Goal: Information Seeking & Learning: Learn about a topic

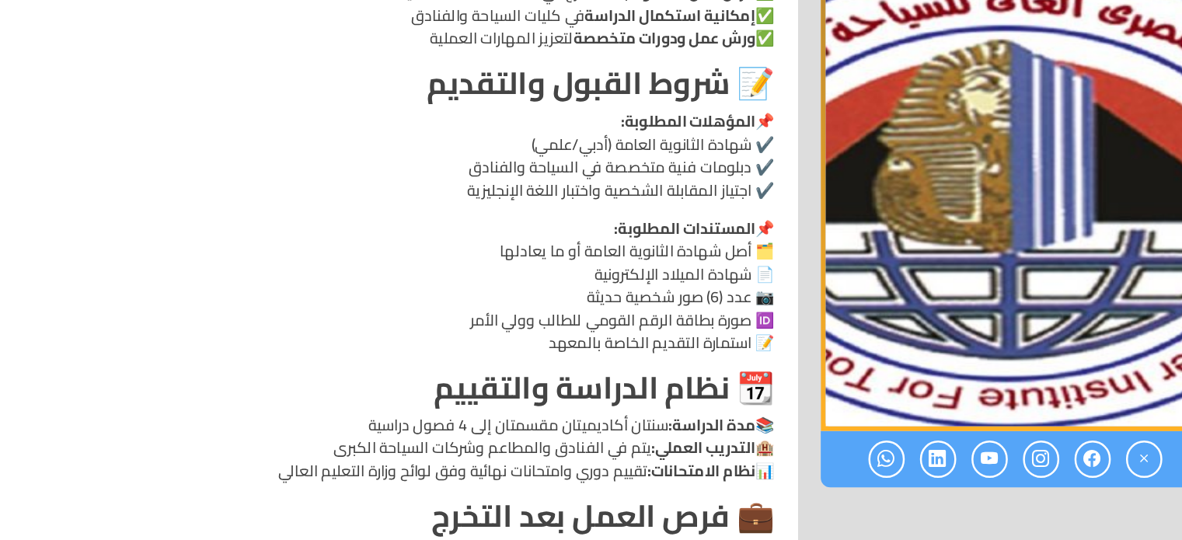
scroll to position [1478, 0]
click at [585, 443] on p "📚 مدة الدراسة: سنتان أكاديميتان مقسمتان إلى 4 فصول دراسية 🏨 التدريب العملي: يتم…" at bounding box center [424, 463] width 616 height 56
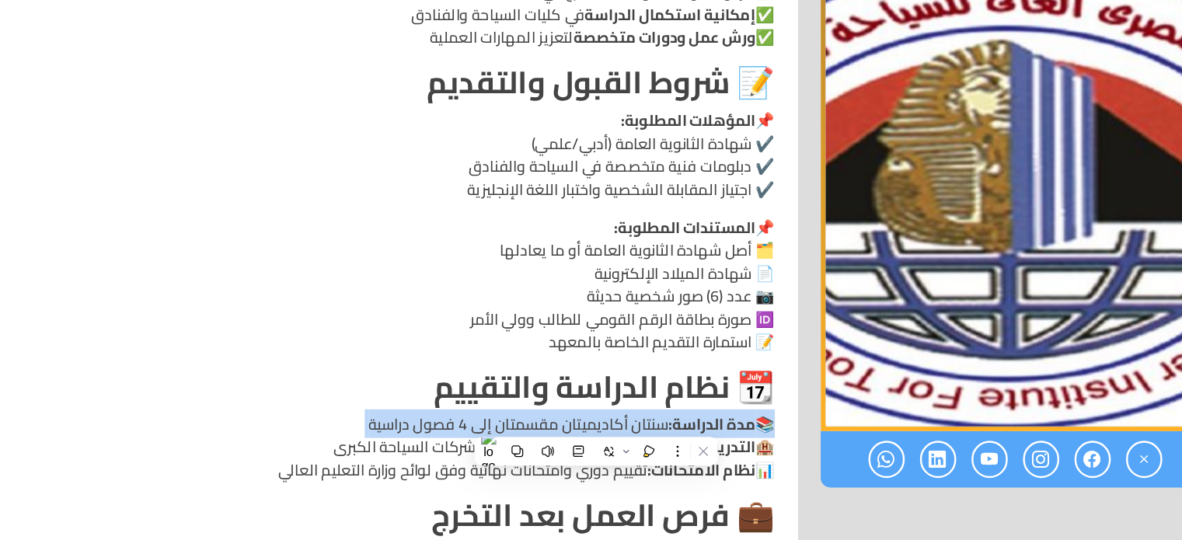
click at [585, 443] on p "📚 مدة الدراسة: سنتان أكاديميتان مقسمتان إلى 4 فصول دراسية 🏨 التدريب العملي: يتم…" at bounding box center [424, 463] width 616 height 56
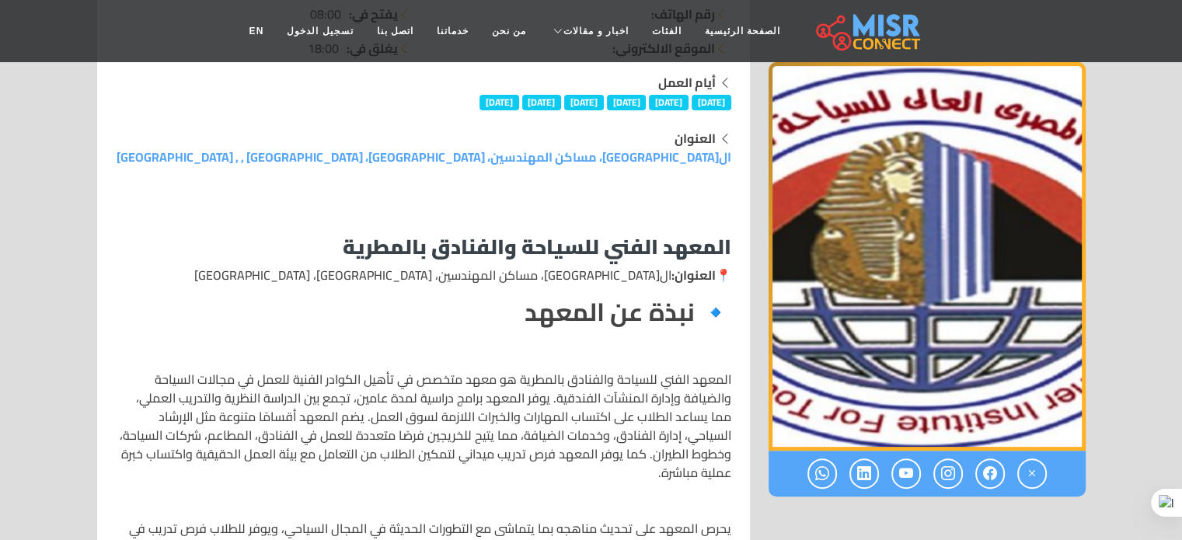
scroll to position [0, 0]
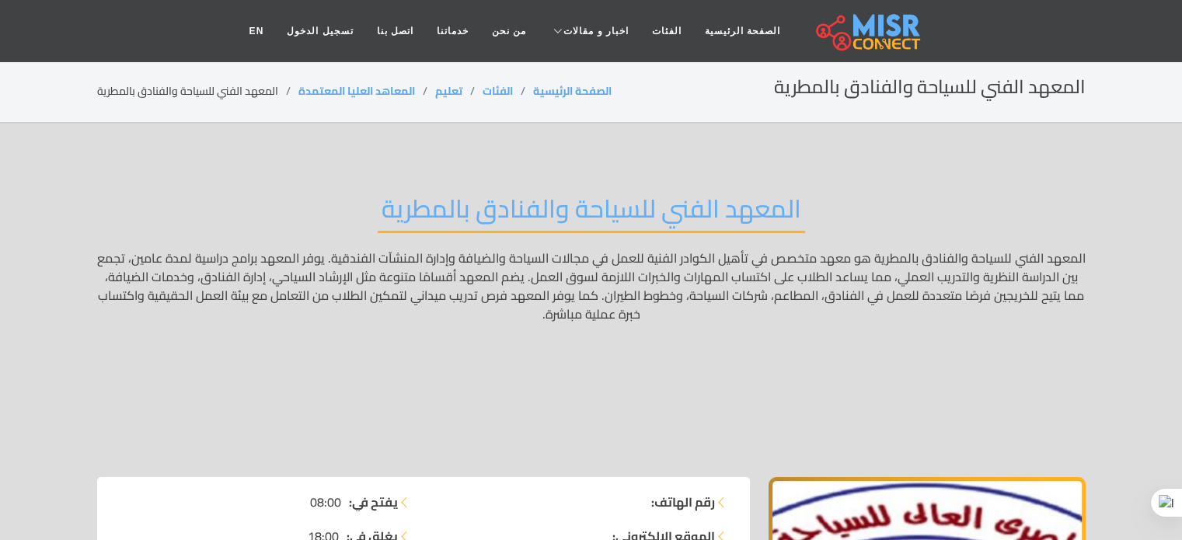
click at [273, 417] on p "المعهد الفني للسياحة والفنادق بالمطرية هو معهد متخصص في تأهيل الكوادر الفنية لل…" at bounding box center [591, 351] width 989 height 205
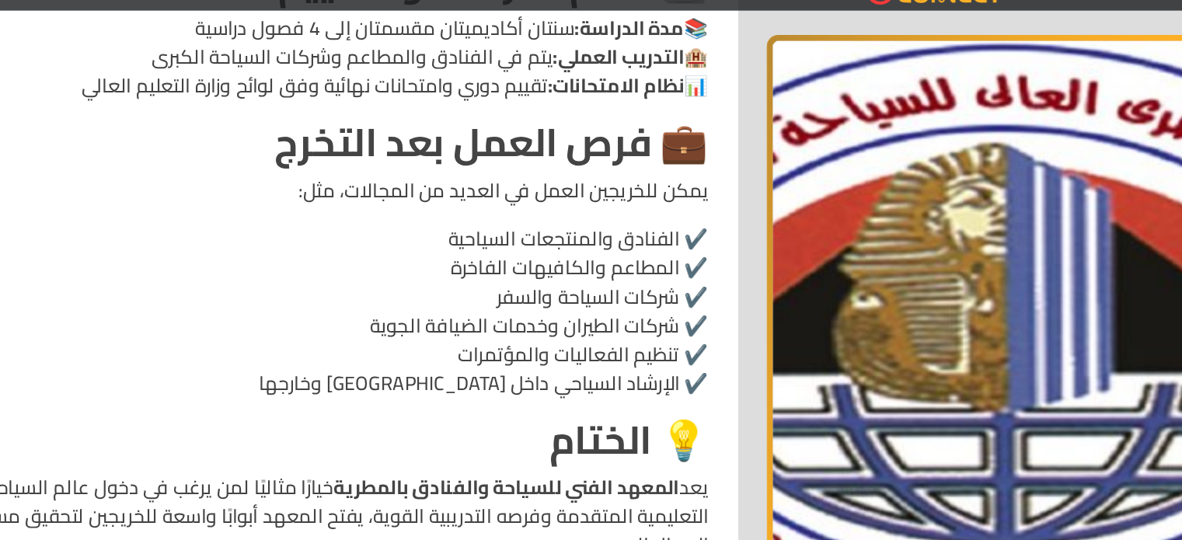
scroll to position [1865, 0]
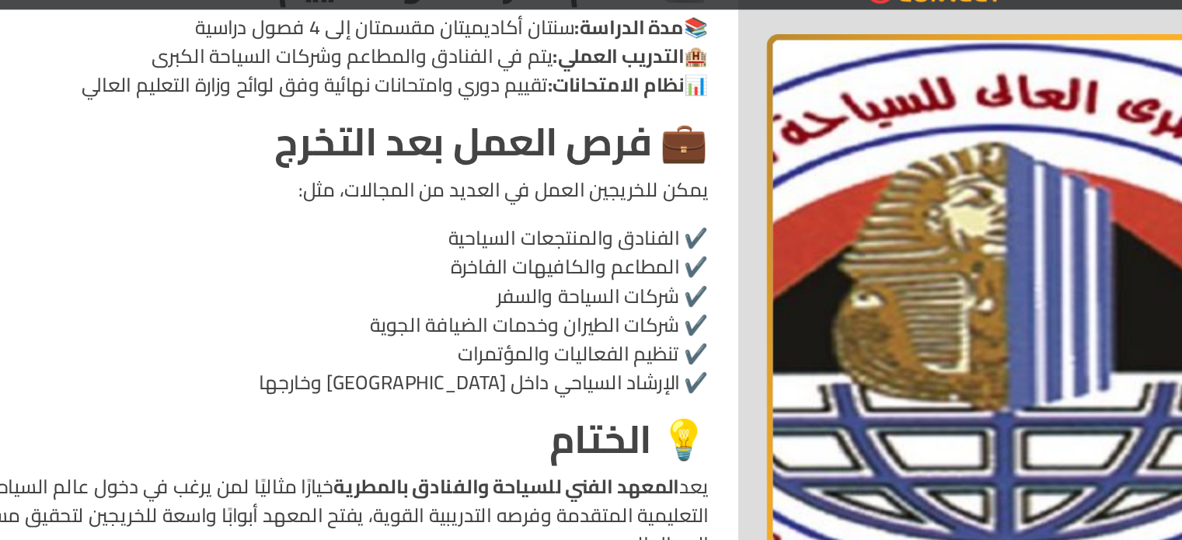
click at [601, 205] on p "✔️ الفنادق والمنتجعات السياحية ✔️ المطاعم والكافيهات الفاخرة ✔️ شركات السياحة و…" at bounding box center [424, 240] width 616 height 112
click at [661, 252] on p "✔️ الفنادق والمنتجعات السياحية ✔️ المطاعم والكافيهات الفاخرة ✔️ شركات السياحة و…" at bounding box center [424, 240] width 616 height 112
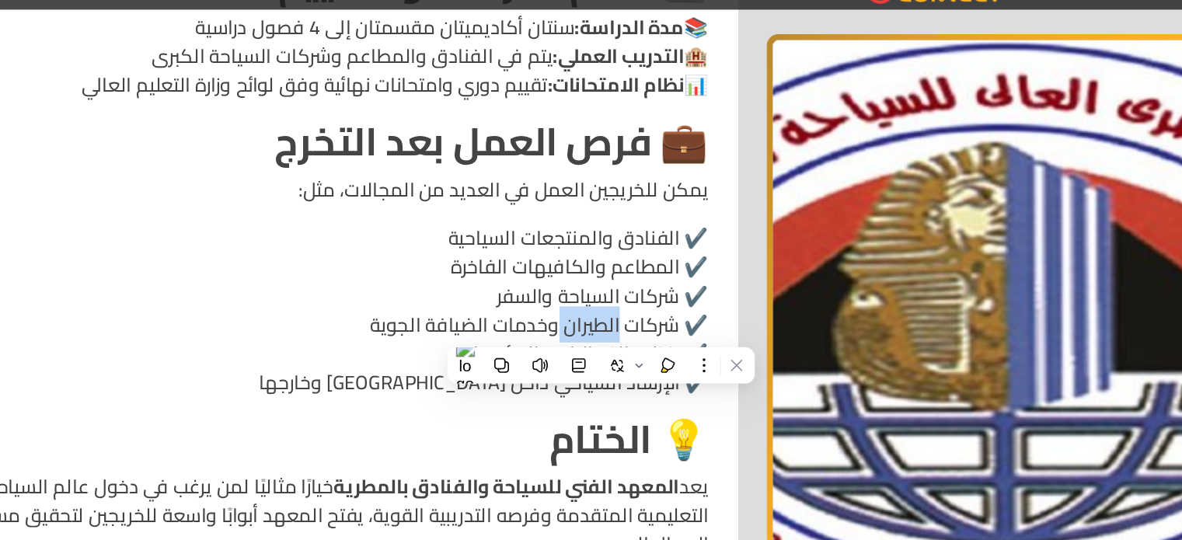
click at [661, 252] on p "✔️ الفنادق والمنتجعات السياحية ✔️ المطاعم والكافيهات الفاخرة ✔️ شركات السياحة و…" at bounding box center [424, 240] width 616 height 112
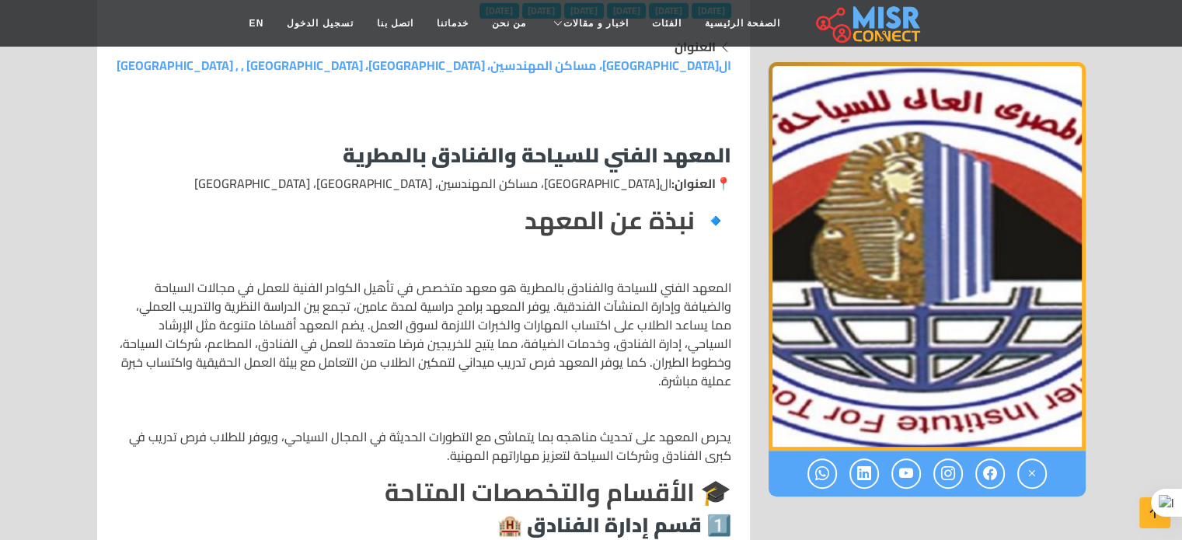
scroll to position [511, 0]
